Goal: Transaction & Acquisition: Purchase product/service

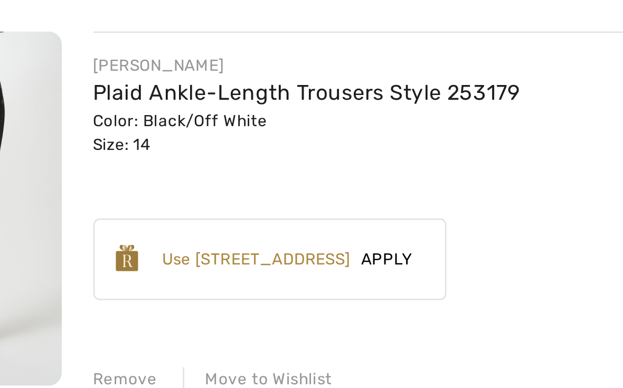
click at [217, 225] on span "Apply" at bounding box center [232, 230] width 30 height 10
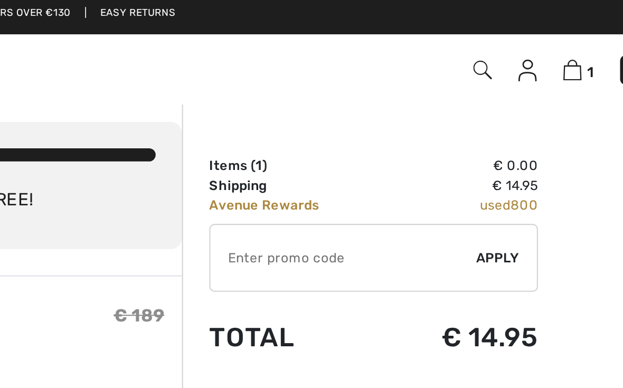
scroll to position [1, 0]
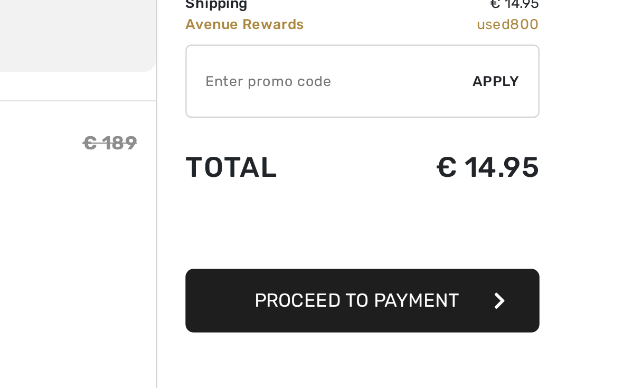
click at [430, 222] on span "Proceed to Payment" at bounding box center [475, 227] width 91 height 10
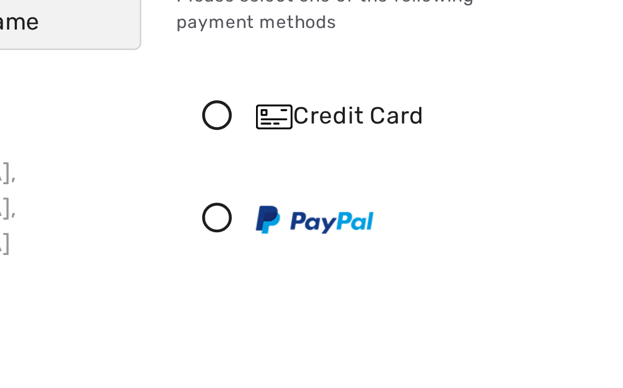
click at [190, 131] on icon at bounding box center [204, 136] width 28 height 11
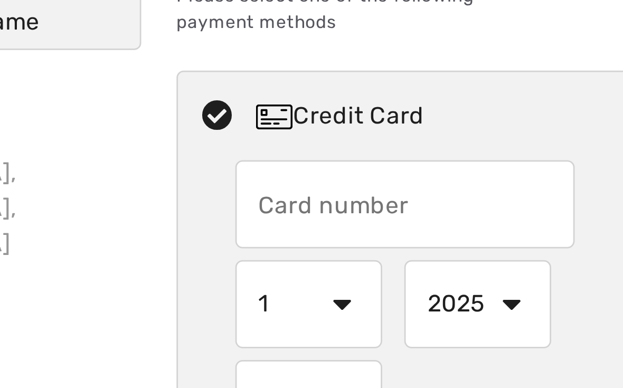
click at [210, 152] on input "text" at bounding box center [271, 168] width 122 height 32
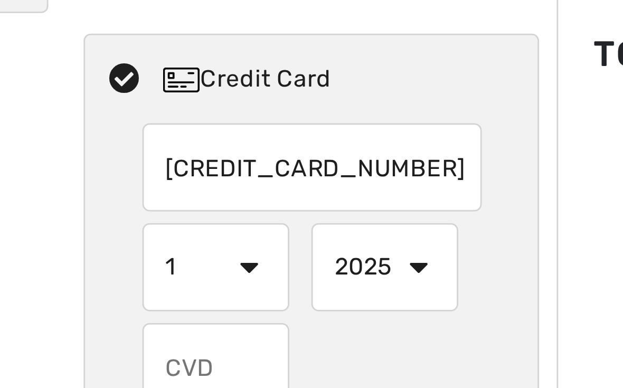
type input "4314314008976548"
click at [210, 188] on select "1 2 3 4 5 6 7 8 9 10 11 12" at bounding box center [236, 204] width 53 height 32
select select "3"
click at [271, 188] on select "2025 2026 2027 2028 2029 2030 2031 2032 2033 2034 2035" at bounding box center [297, 204] width 53 height 32
select select "2028"
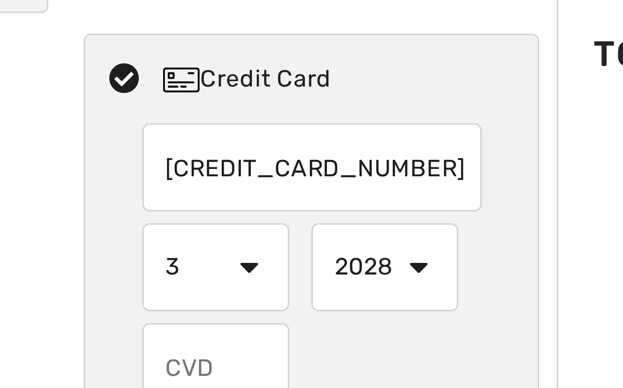
click at [210, 224] on input "text" at bounding box center [236, 240] width 53 height 32
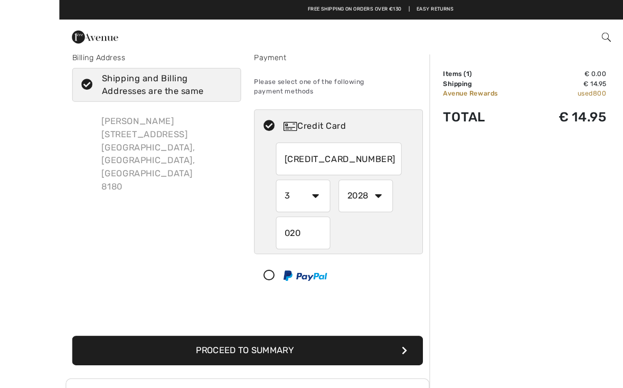
scroll to position [4, 0]
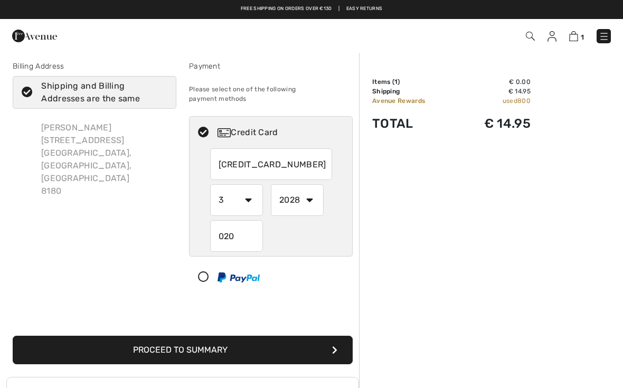
type input "020"
click at [264, 347] on button "Proceed to Summary" at bounding box center [183, 350] width 340 height 29
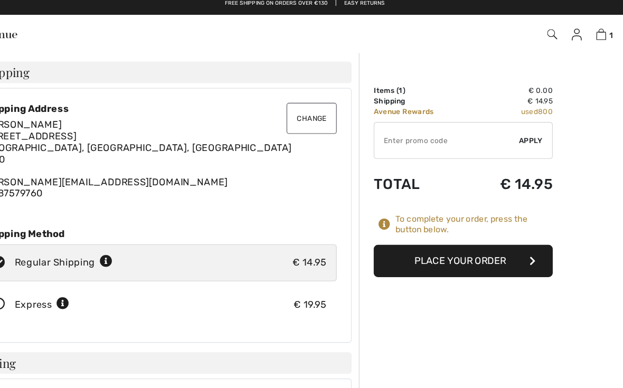
click at [425, 225] on button "Place Your Order" at bounding box center [451, 236] width 159 height 29
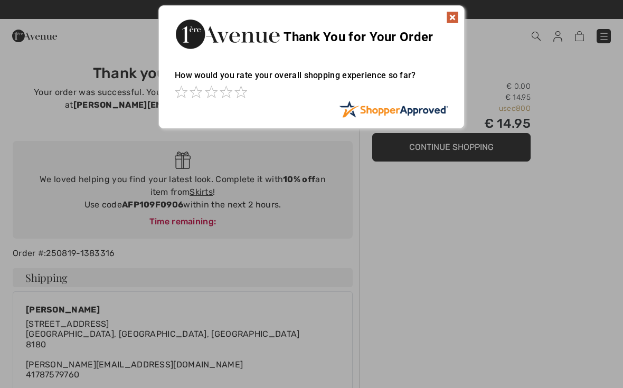
click at [307, 219] on div at bounding box center [311, 194] width 623 height 388
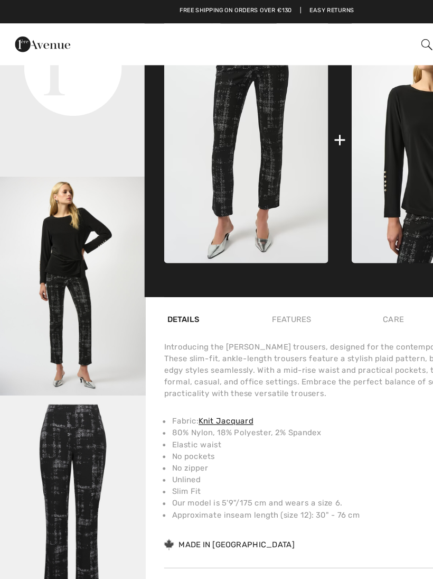
scroll to position [441, 0]
